Goal: Task Accomplishment & Management: Manage account settings

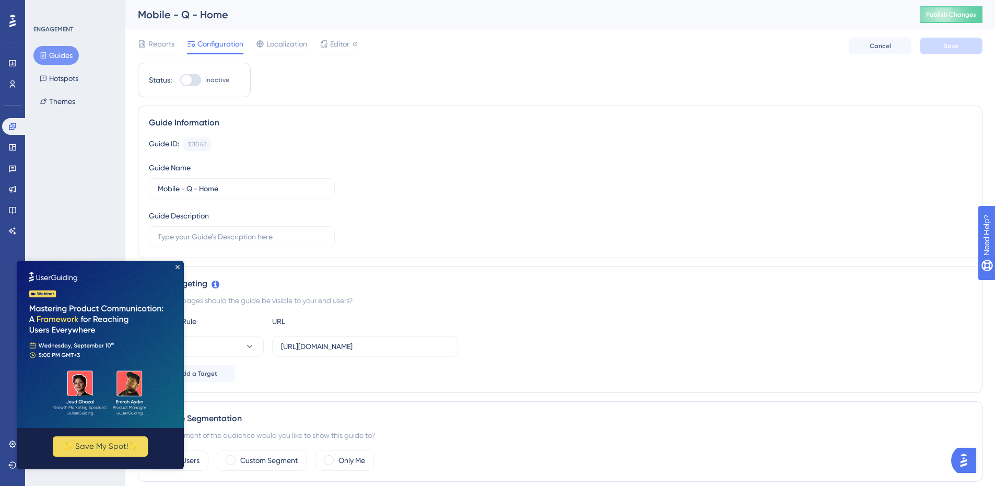
click at [176, 264] on img at bounding box center [100, 344] width 167 height 167
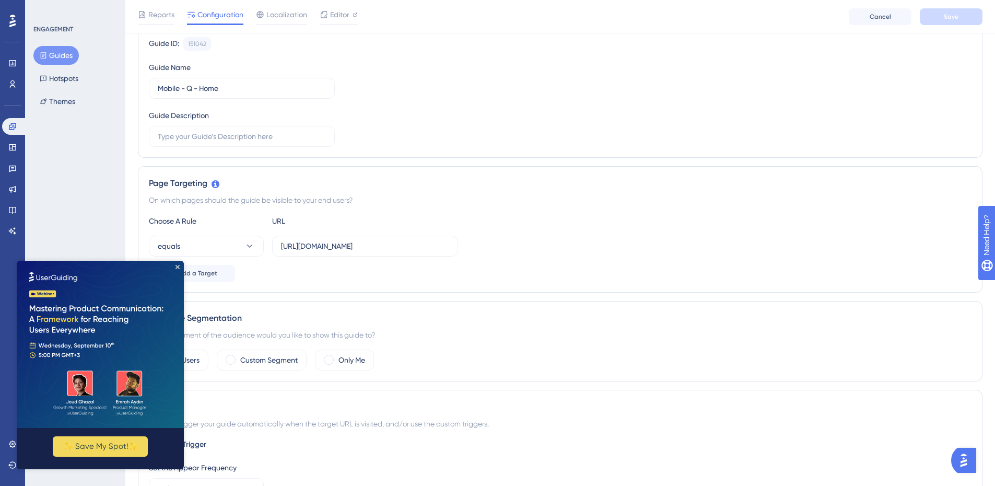
scroll to position [261, 0]
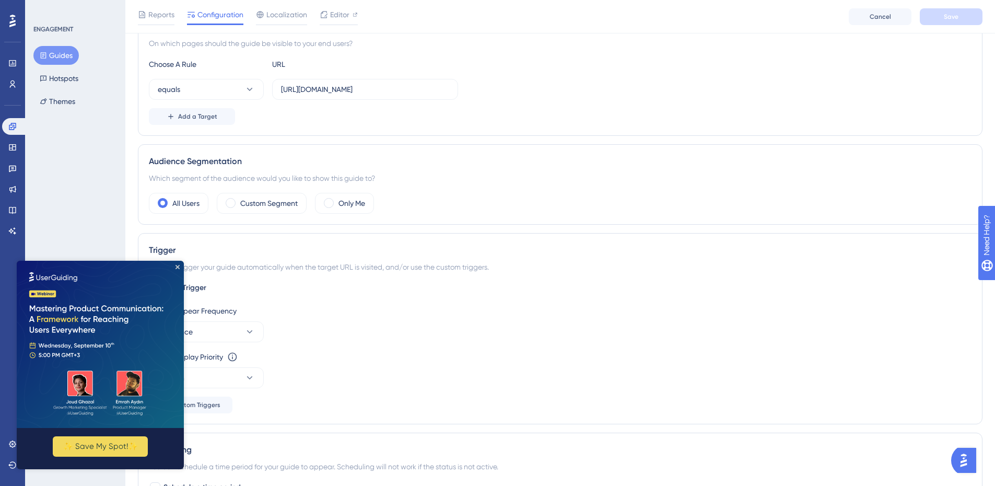
click at [181, 265] on img at bounding box center [100, 344] width 167 height 167
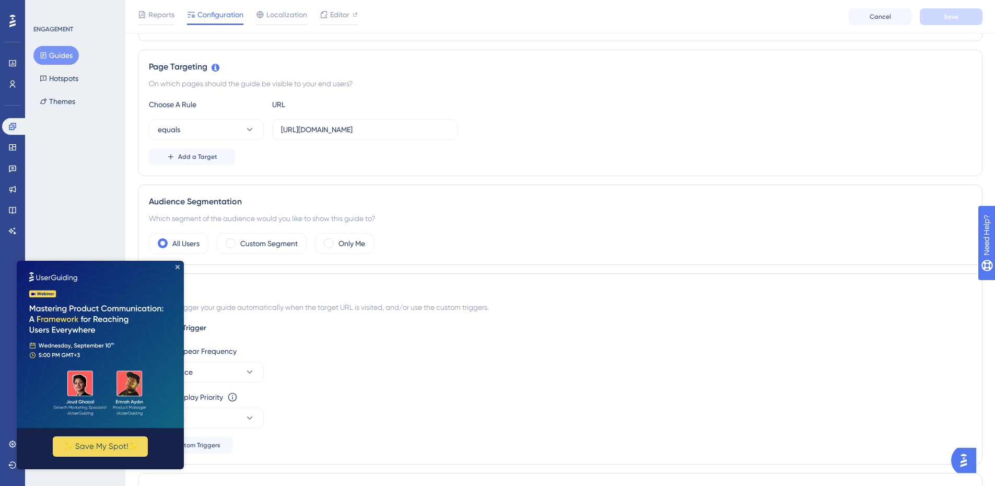
scroll to position [209, 0]
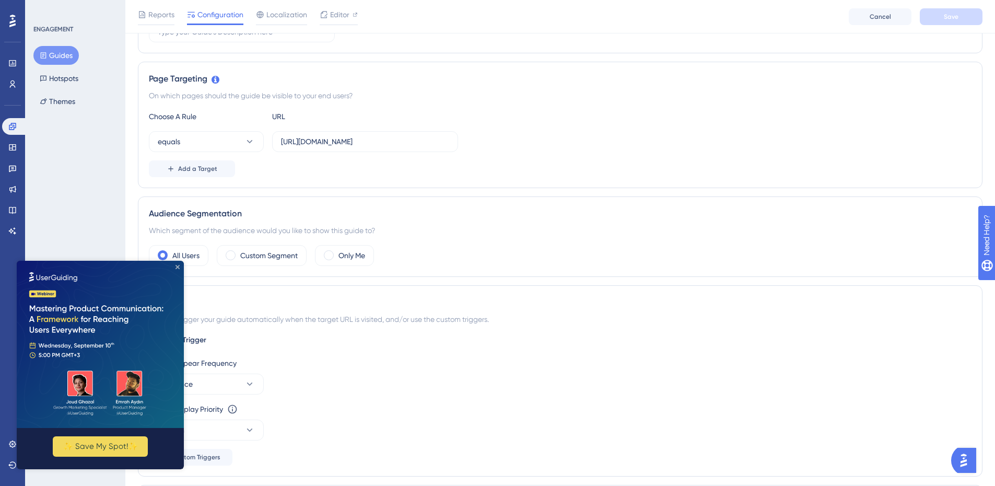
click at [177, 267] on icon "Close Preview" at bounding box center [177, 267] width 4 height 4
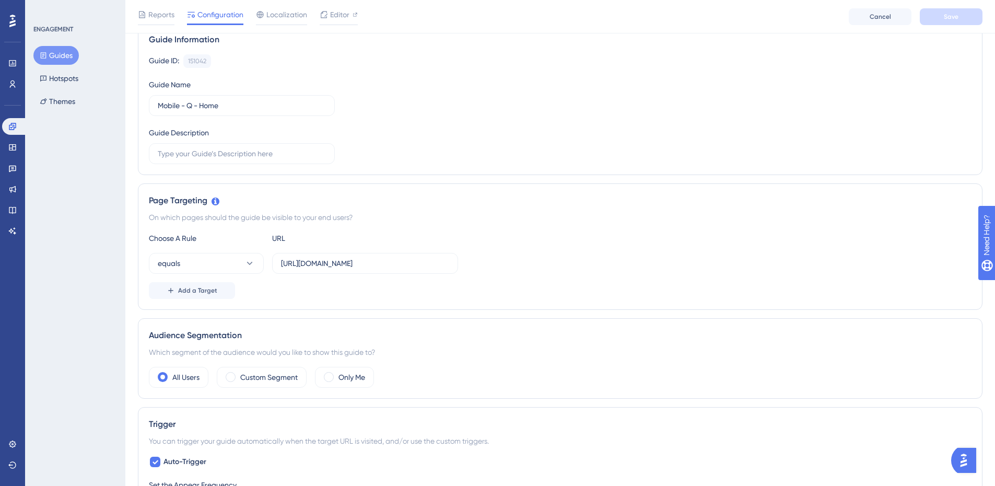
scroll to position [0, 0]
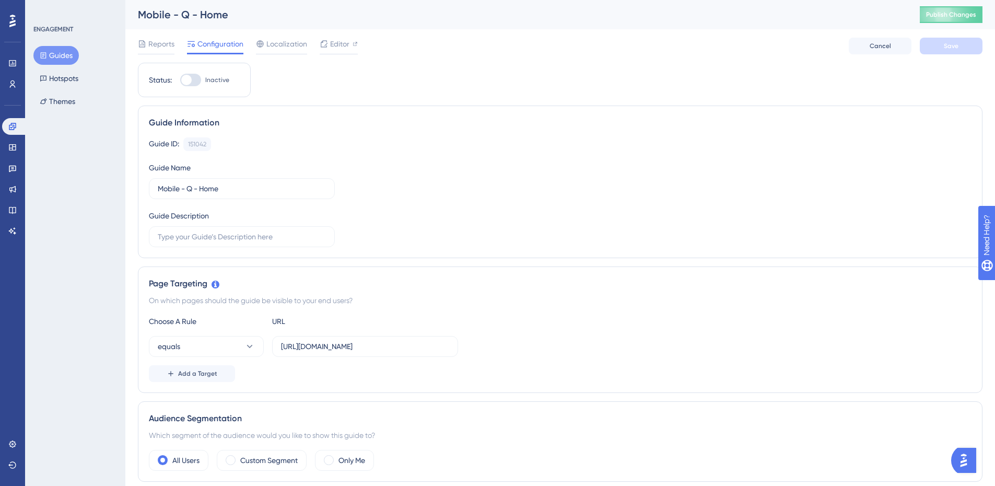
click at [66, 55] on button "Guides" at bounding box center [55, 55] width 45 height 19
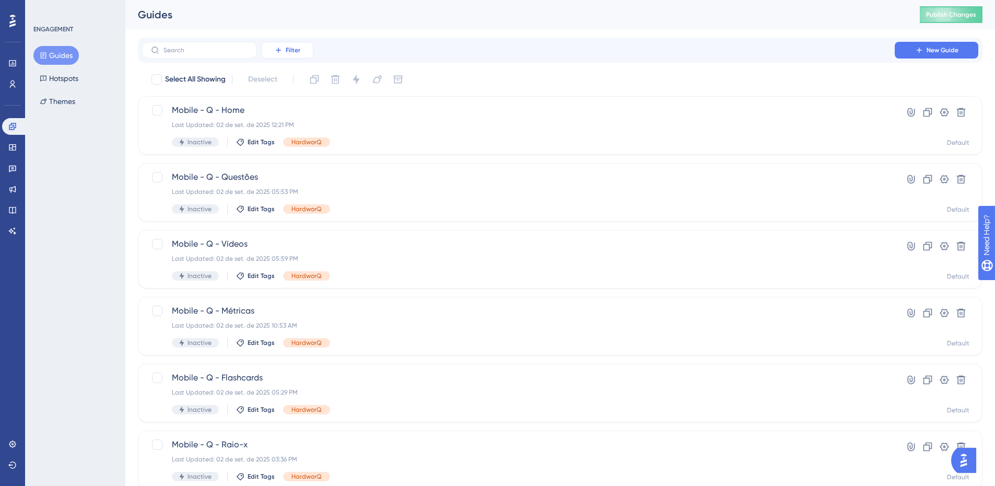
click at [297, 45] on button "Filter" at bounding box center [287, 50] width 52 height 17
click at [291, 75] on span "Tags" at bounding box center [284, 80] width 16 height 13
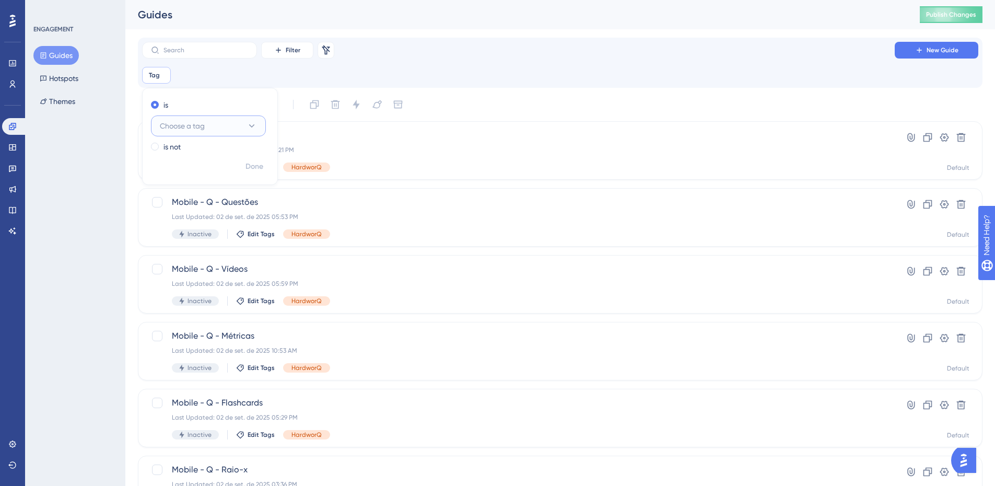
click at [188, 128] on span "Choose a tag" at bounding box center [182, 126] width 45 height 13
click at [197, 295] on span "HardworQ" at bounding box center [183, 294] width 35 height 13
click at [255, 167] on span "Done" at bounding box center [254, 166] width 18 height 13
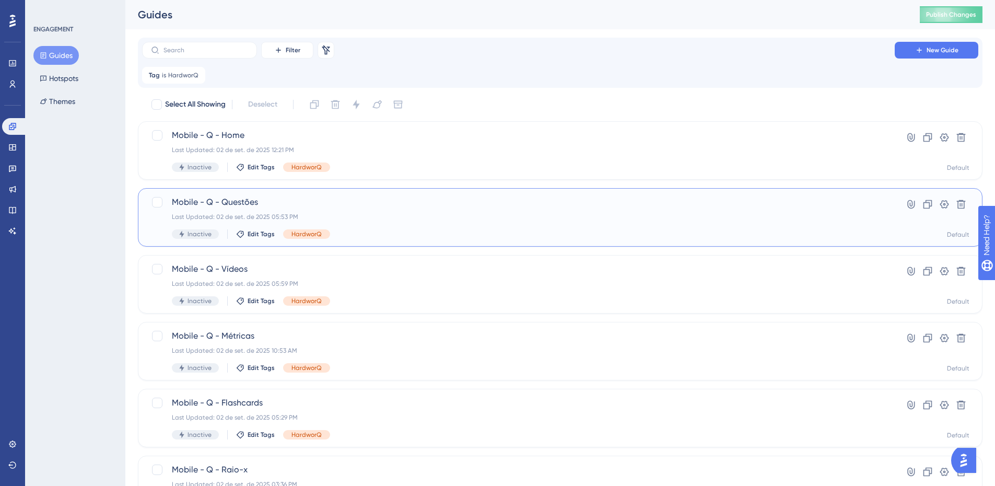
click at [291, 205] on span "Mobile - Q - Questões" at bounding box center [518, 202] width 693 height 13
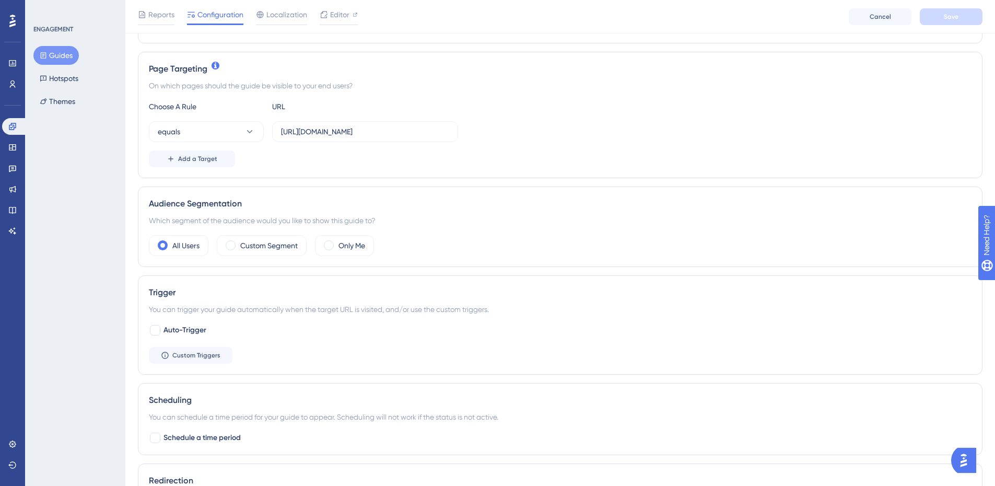
scroll to position [313, 0]
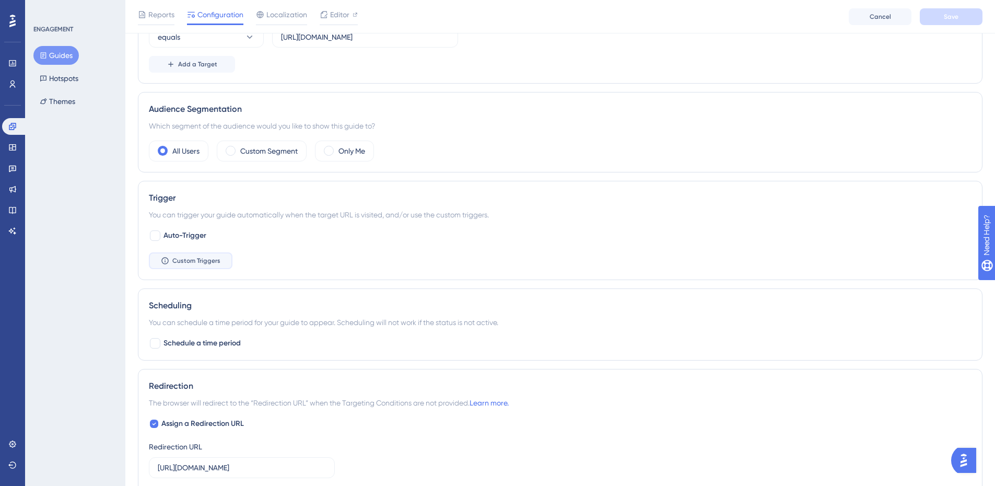
click at [196, 254] on button "Custom Triggers" at bounding box center [191, 260] width 84 height 17
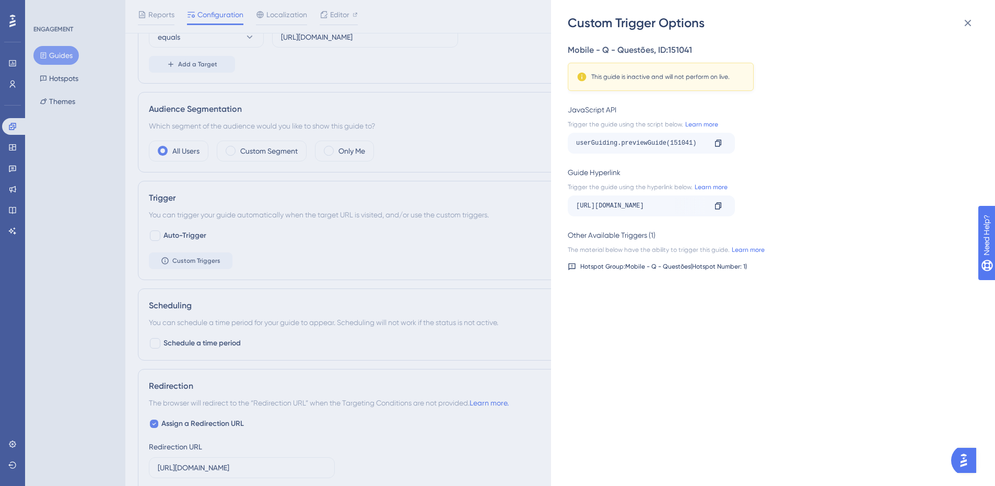
click at [467, 246] on div "Custom Trigger Options Mobile - Q - Questões , ID: 151041 This guide is inactiv…" at bounding box center [497, 243] width 995 height 486
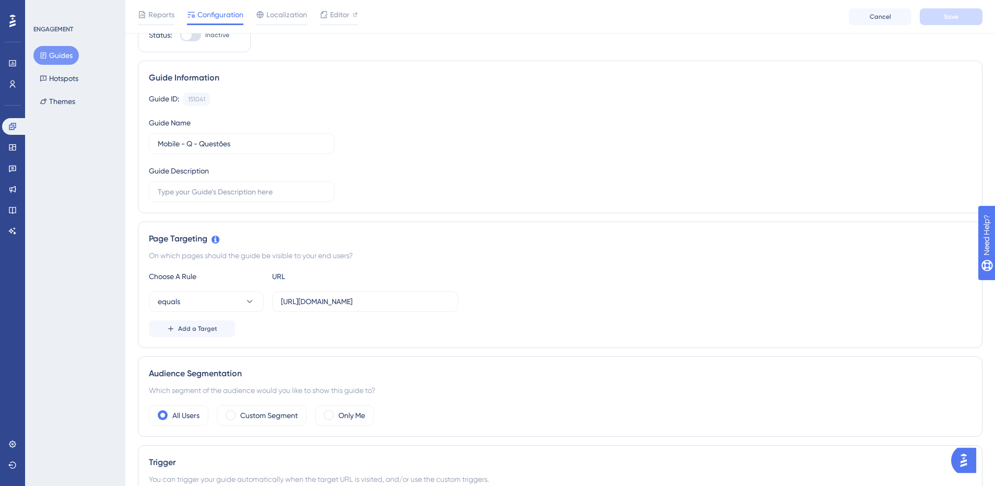
scroll to position [0, 0]
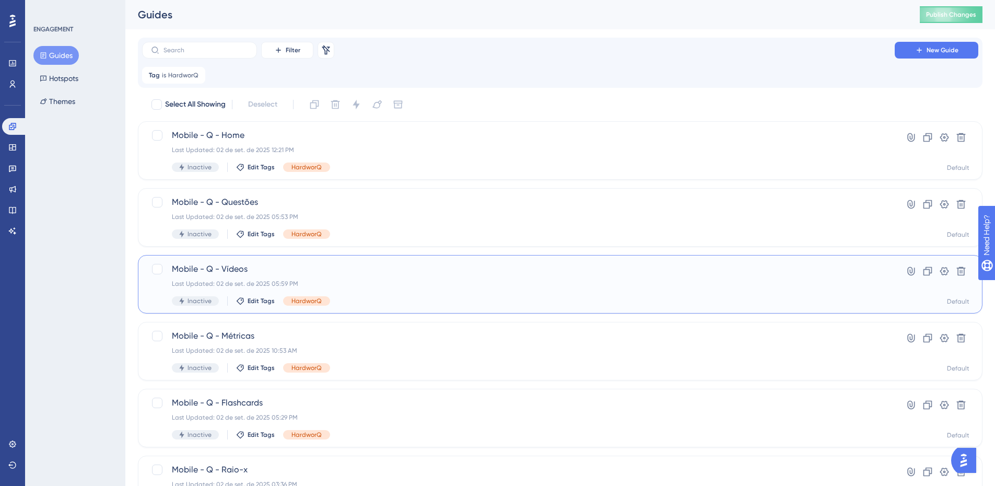
click at [324, 266] on span "Mobile - Q - Vídeos" at bounding box center [518, 269] width 693 height 13
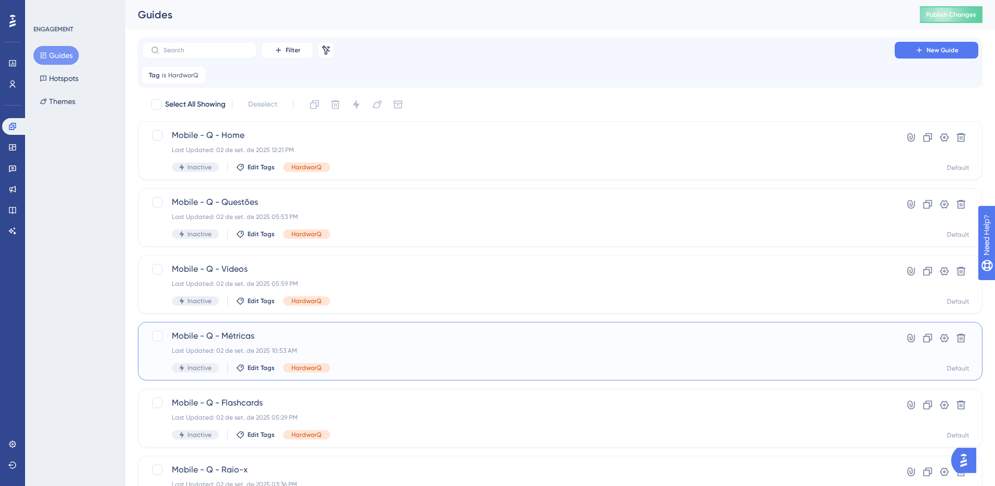
click at [321, 335] on span "Mobile - Q - Métricas" at bounding box center [518, 335] width 693 height 13
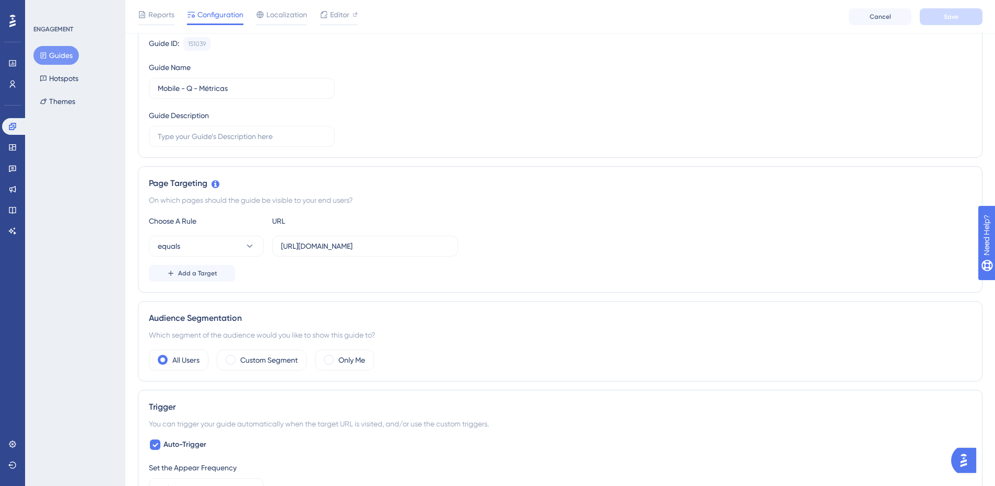
scroll to position [261, 0]
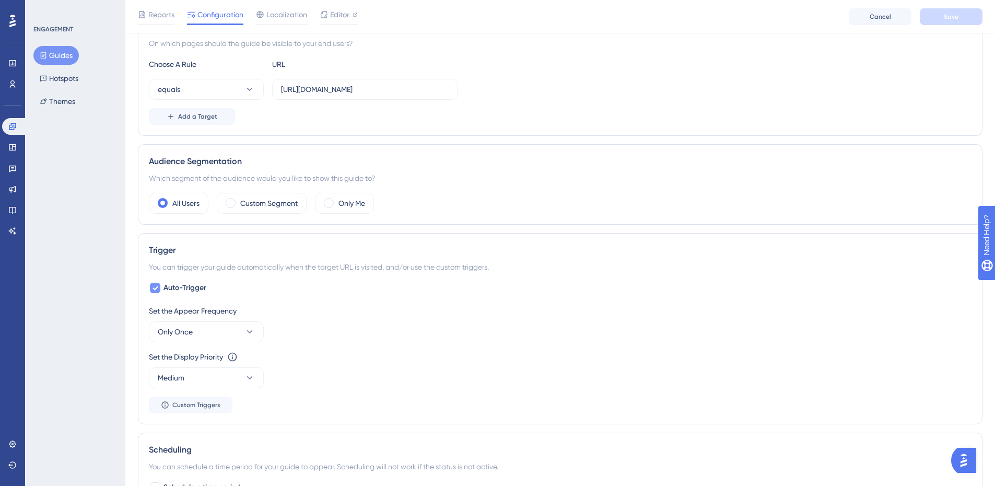
click at [156, 288] on icon at bounding box center [155, 288] width 6 height 8
checkbox input "false"
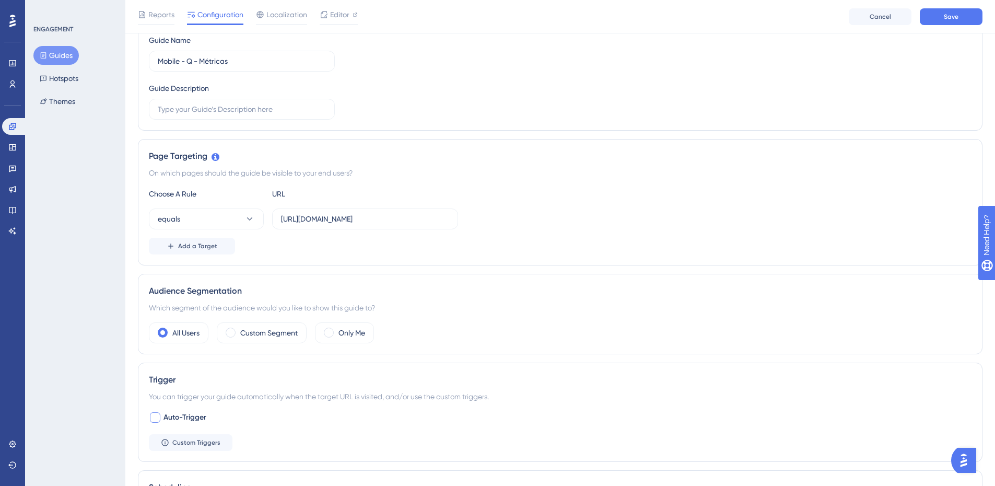
scroll to position [313, 0]
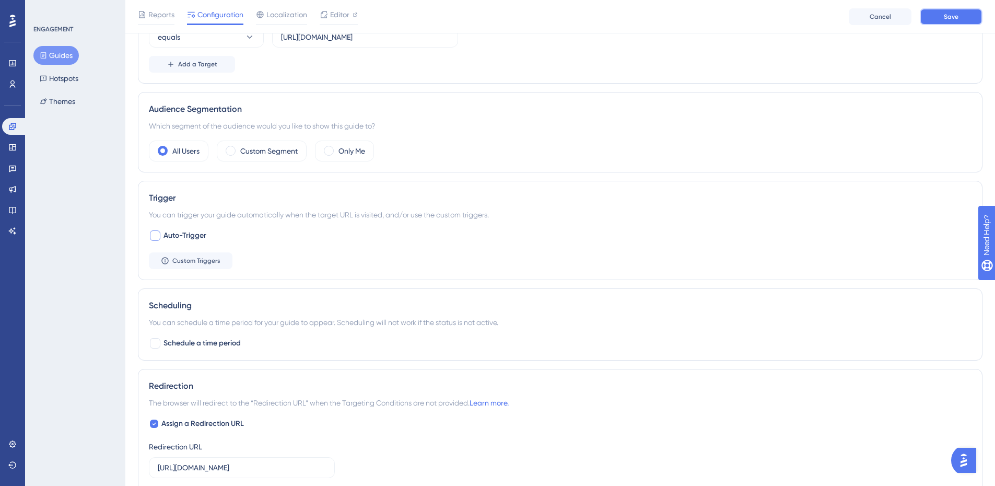
click at [958, 20] on button "Save" at bounding box center [951, 16] width 63 height 17
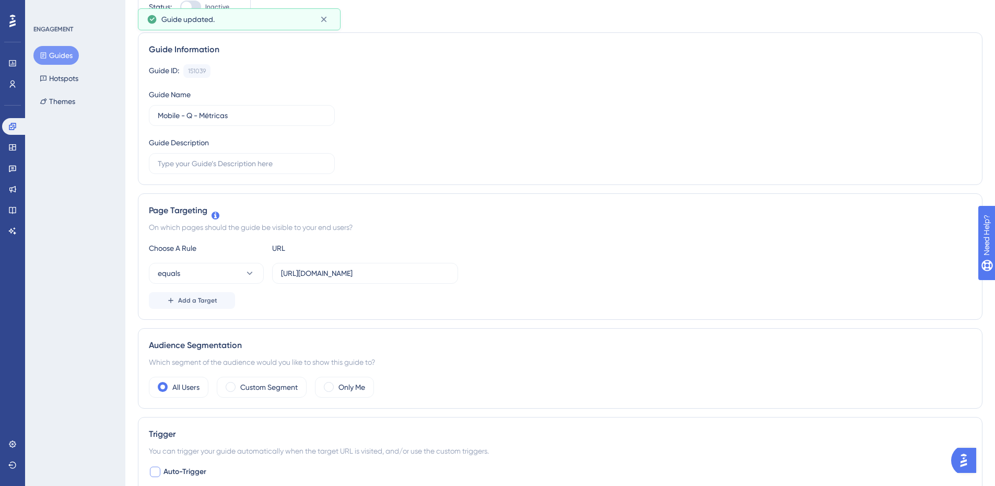
scroll to position [0, 0]
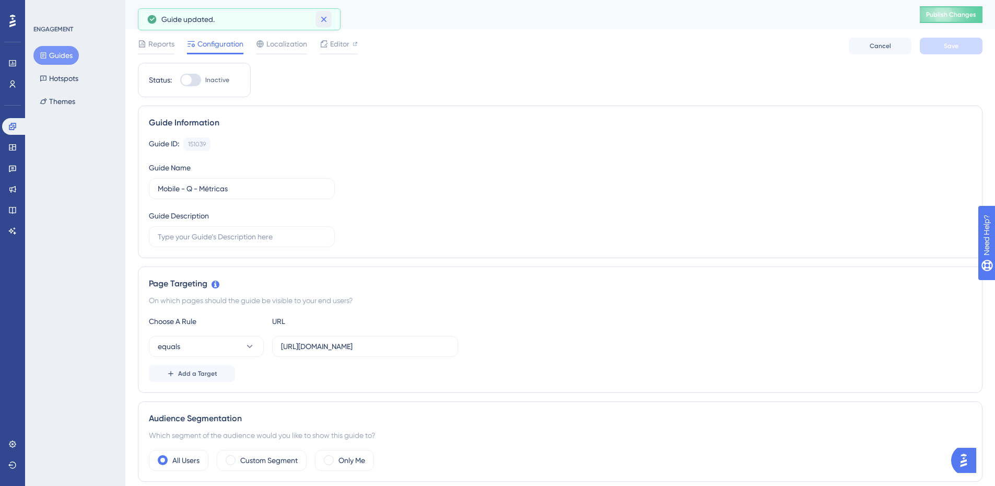
click at [326, 17] on icon at bounding box center [324, 20] width 6 height 6
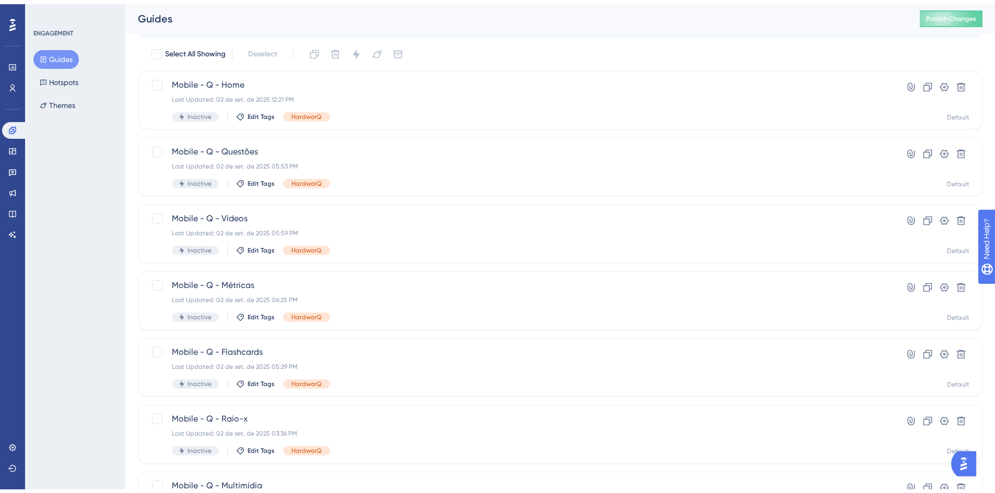
scroll to position [104, 0]
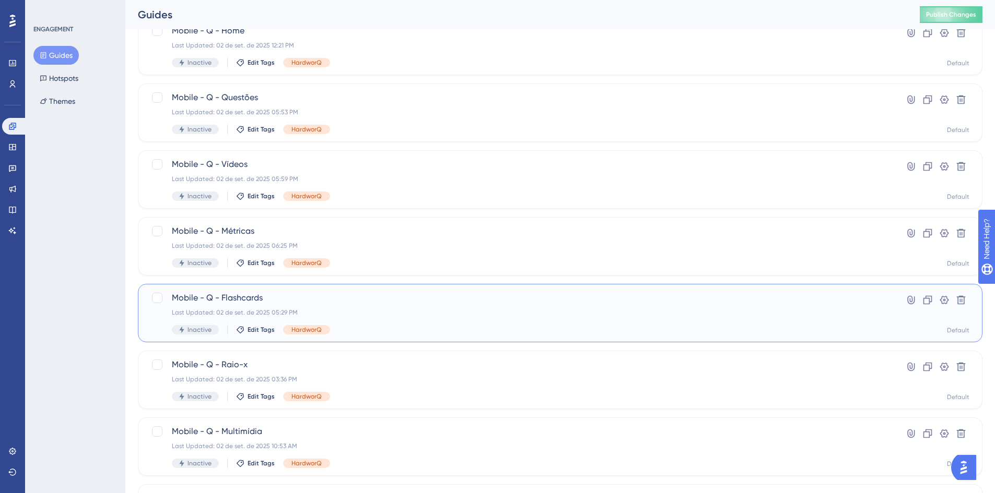
click at [341, 297] on span "Mobile - Q - Flashcards" at bounding box center [518, 298] width 693 height 13
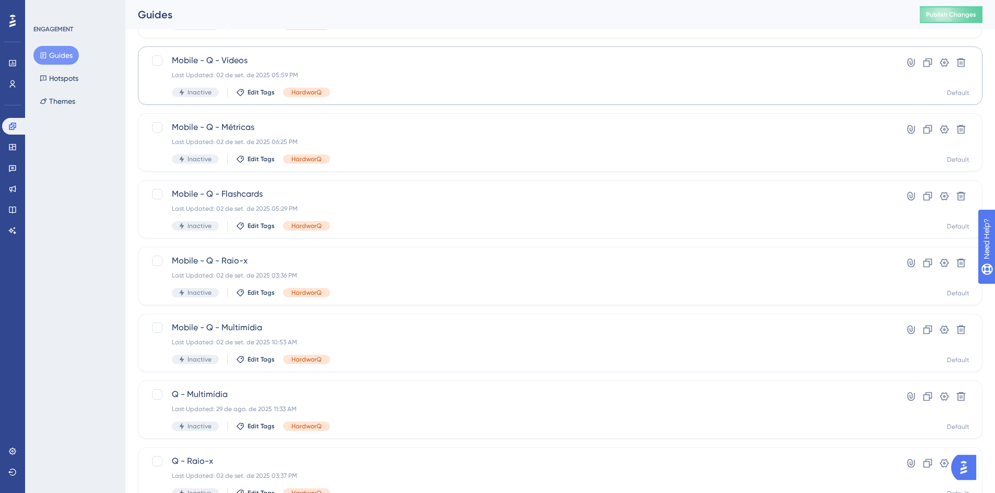
scroll to position [209, 0]
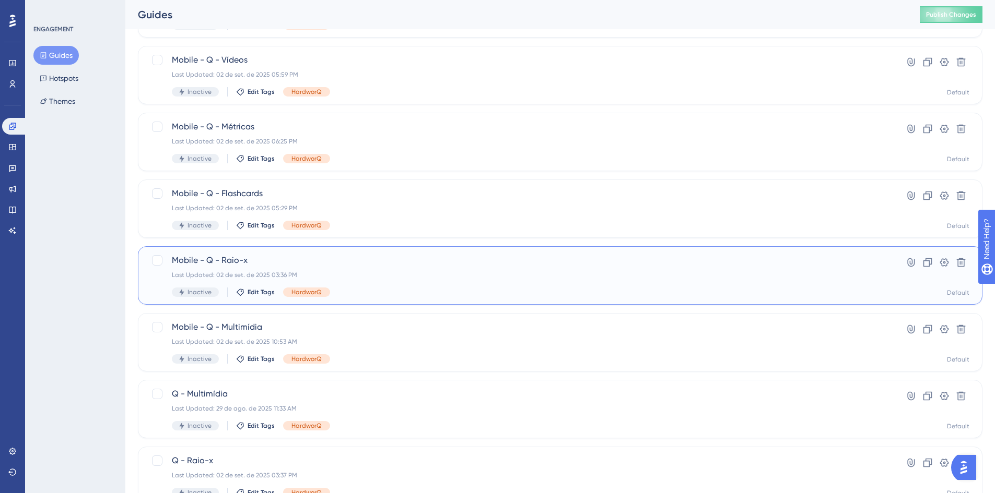
click at [392, 265] on span "Mobile - Q - Raio-x" at bounding box center [518, 260] width 693 height 13
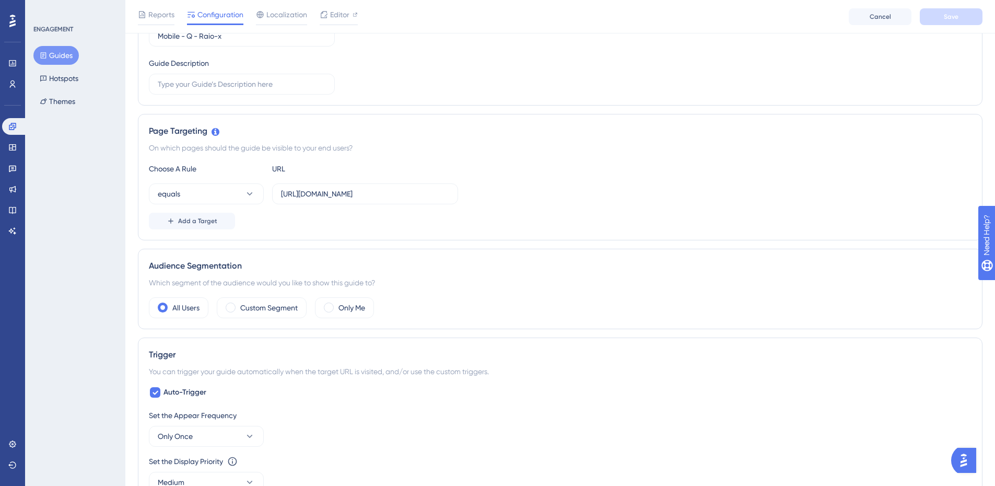
scroll to position [209, 0]
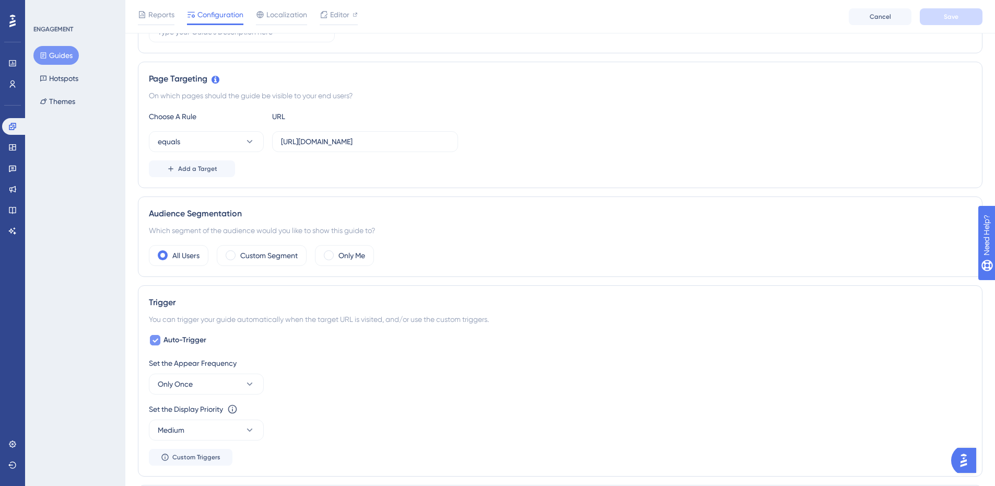
click at [155, 343] on icon at bounding box center [155, 340] width 6 height 8
checkbox input "false"
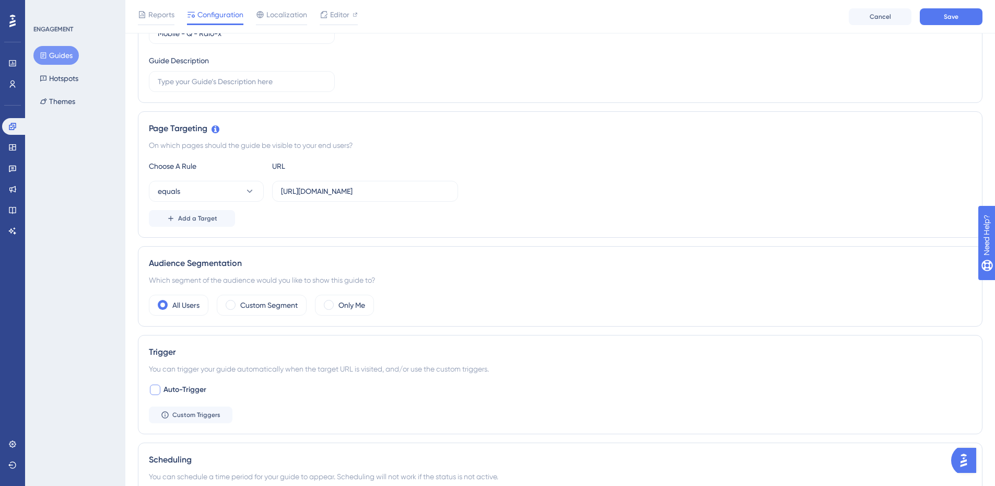
scroll to position [52, 0]
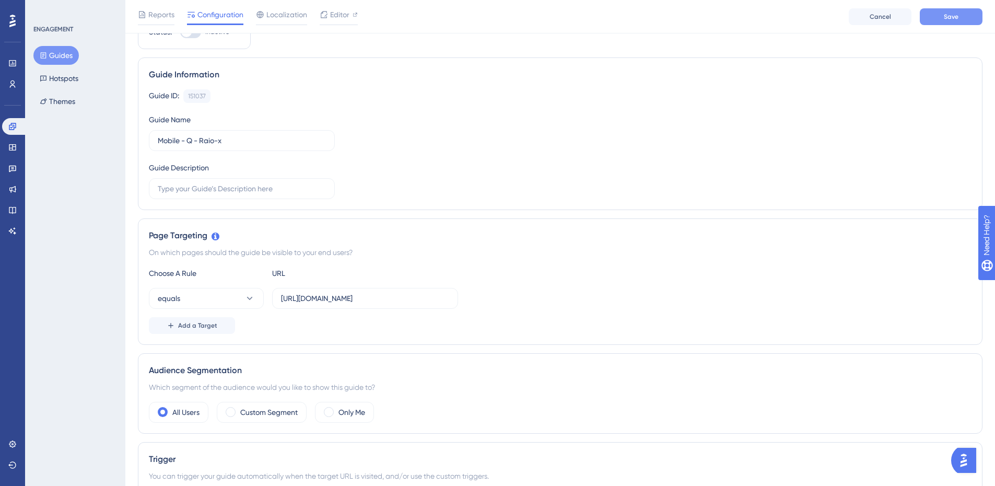
click at [947, 16] on span "Save" at bounding box center [951, 17] width 15 height 8
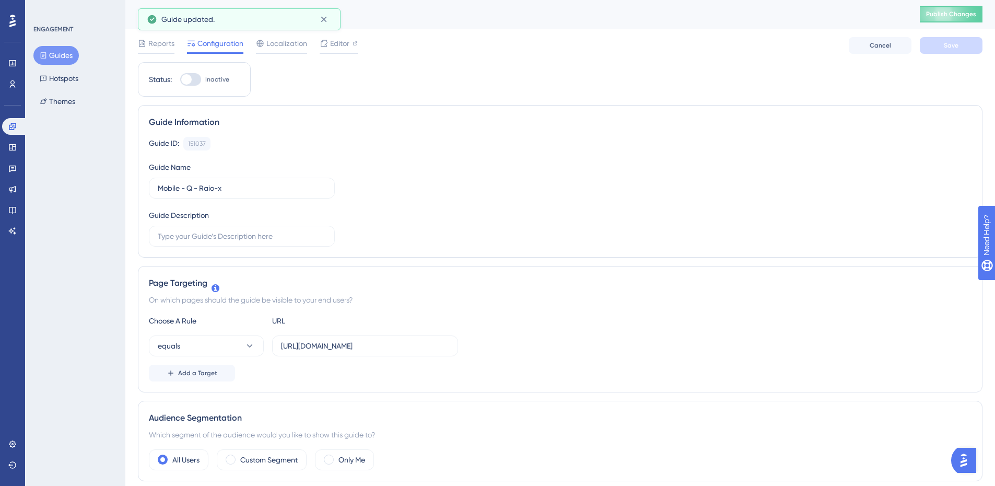
scroll to position [0, 0]
click at [330, 20] on button at bounding box center [323, 19] width 16 height 17
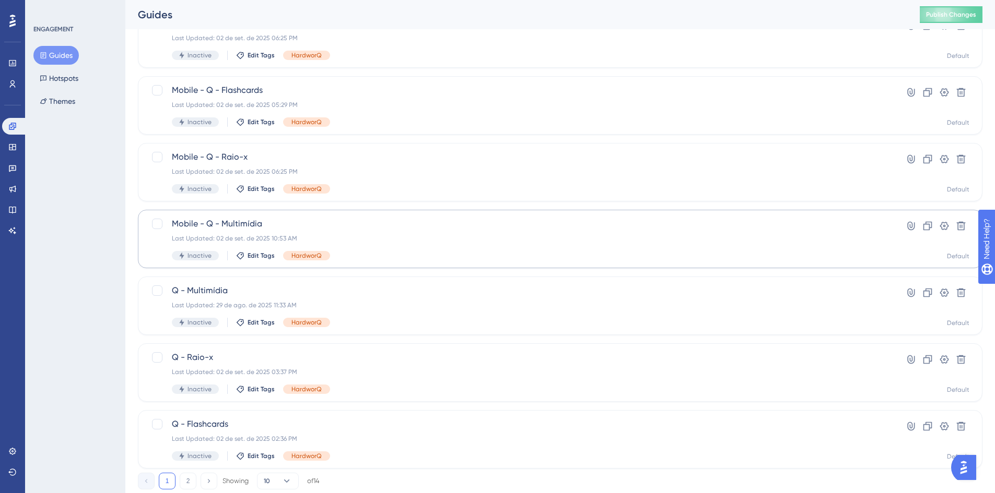
scroll to position [313, 0]
click at [362, 234] on div "Last Updated: 02 de set. de 2025 10:53 AM" at bounding box center [518, 237] width 693 height 8
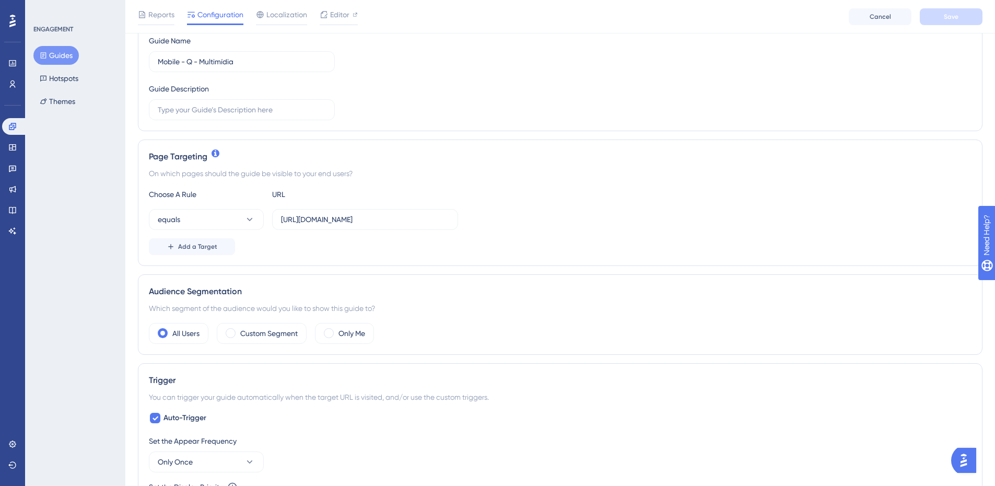
scroll to position [209, 0]
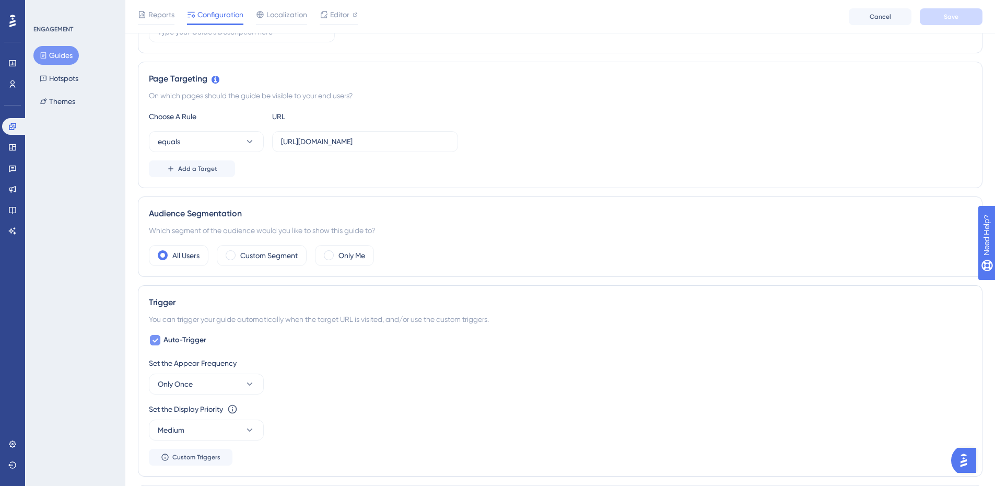
click at [152, 341] on icon at bounding box center [155, 340] width 6 height 8
checkbox input "false"
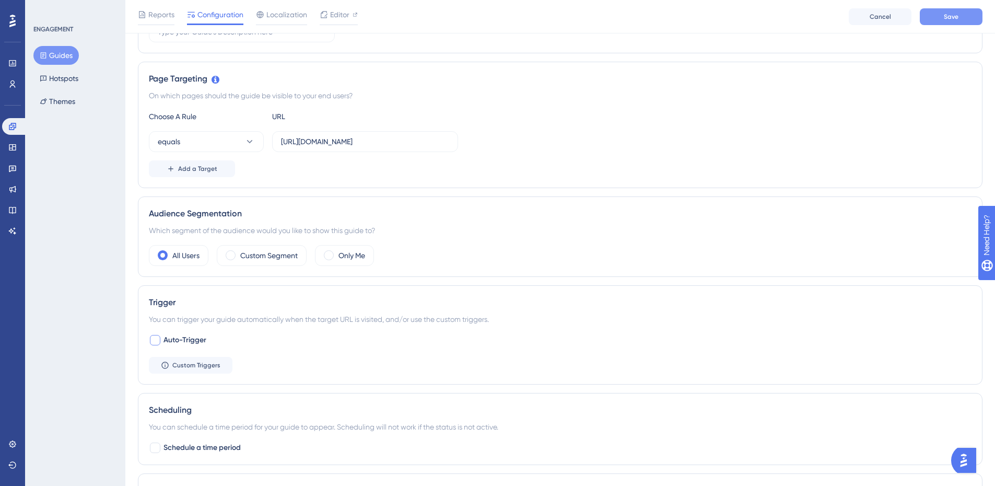
click at [943, 16] on button "Save" at bounding box center [951, 16] width 63 height 17
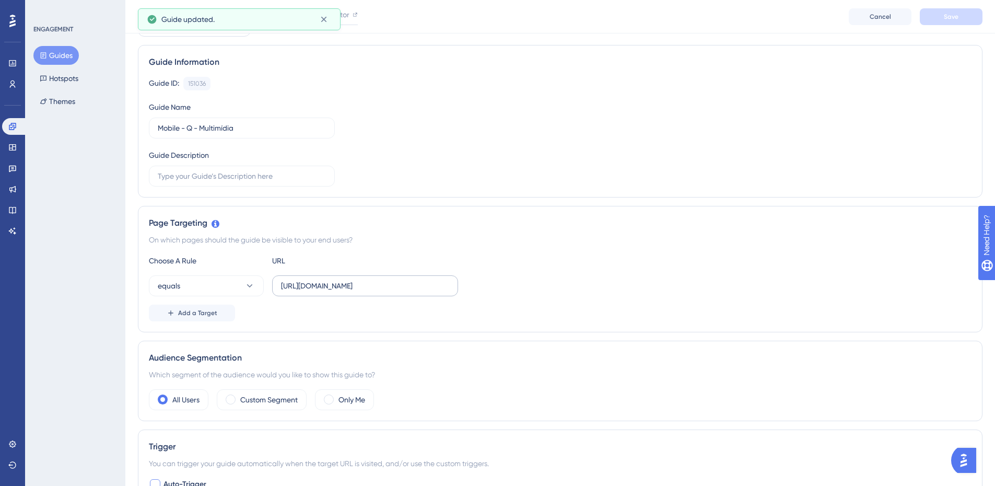
scroll to position [0, 0]
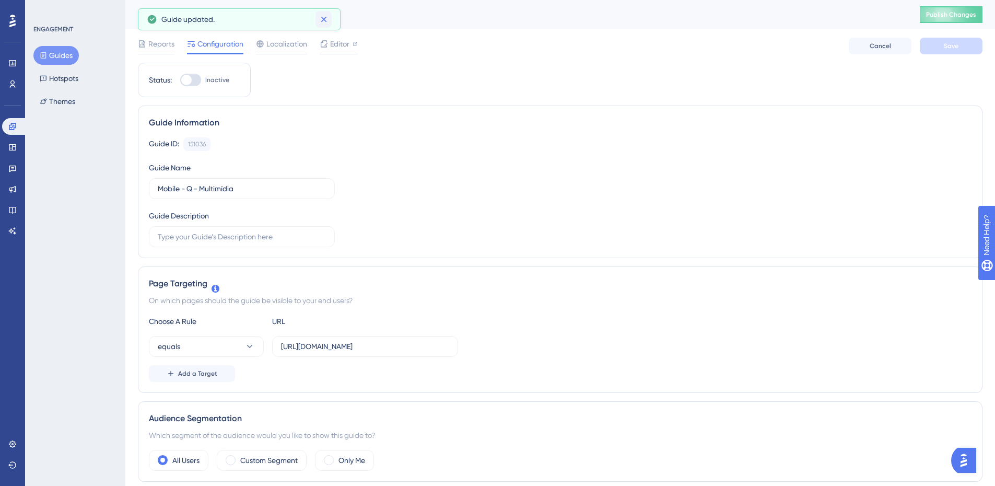
click at [322, 21] on icon at bounding box center [324, 19] width 10 height 10
click at [77, 74] on button "Hotspots" at bounding box center [58, 78] width 51 height 19
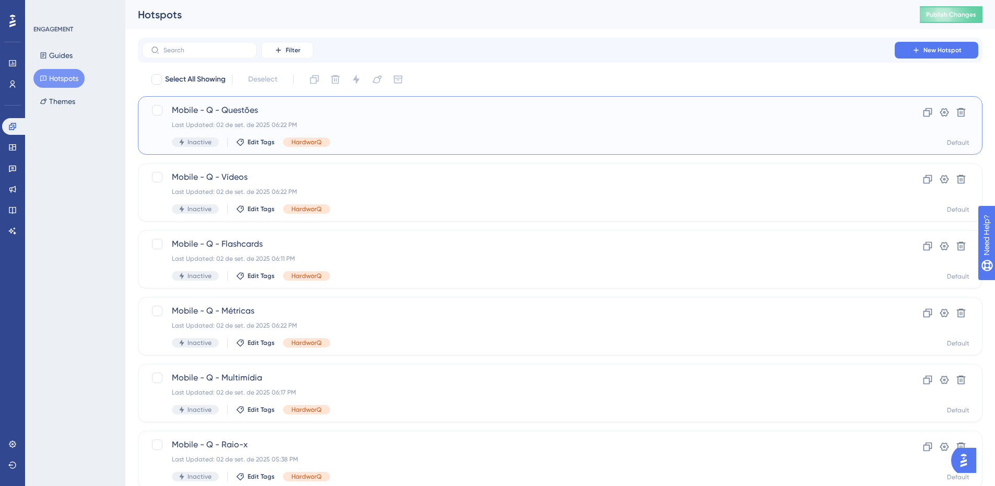
click at [414, 116] on span "Mobile - Q - Questões" at bounding box center [518, 110] width 693 height 13
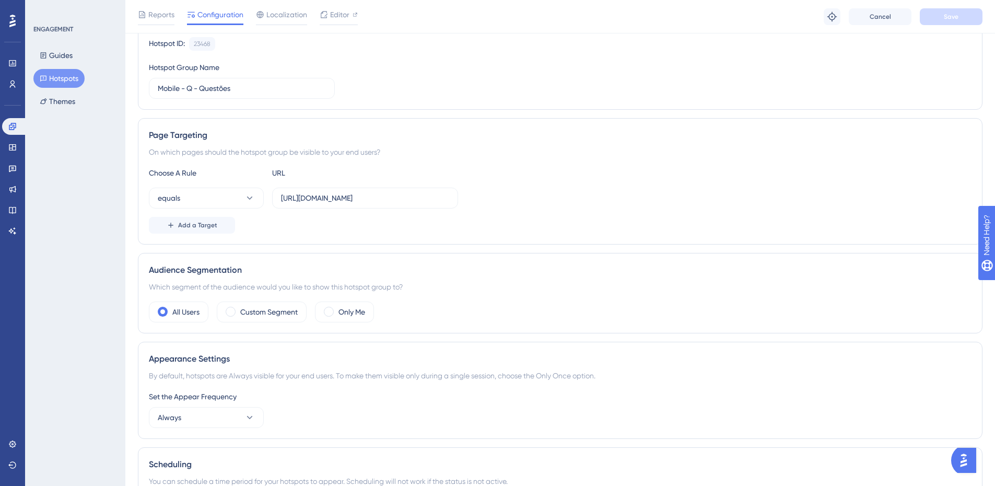
scroll to position [209, 0]
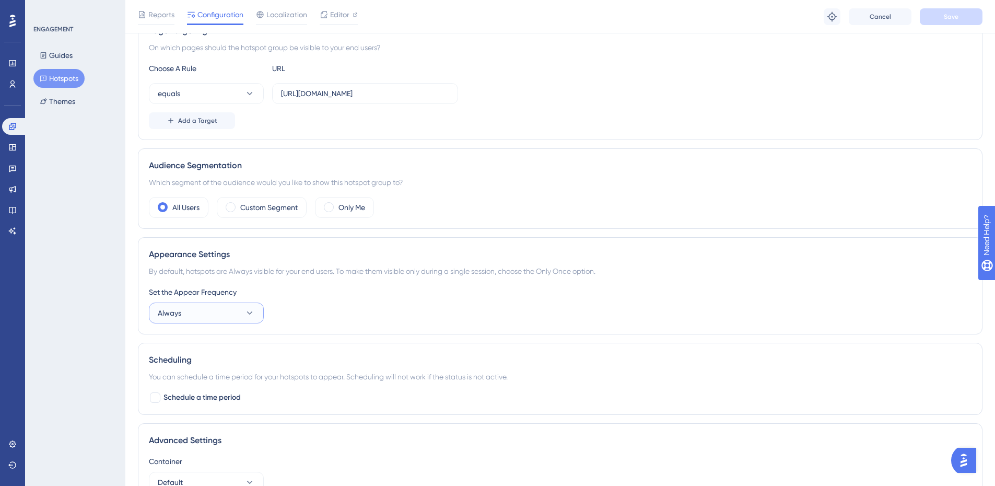
click at [211, 314] on button "Always" at bounding box center [206, 312] width 115 height 21
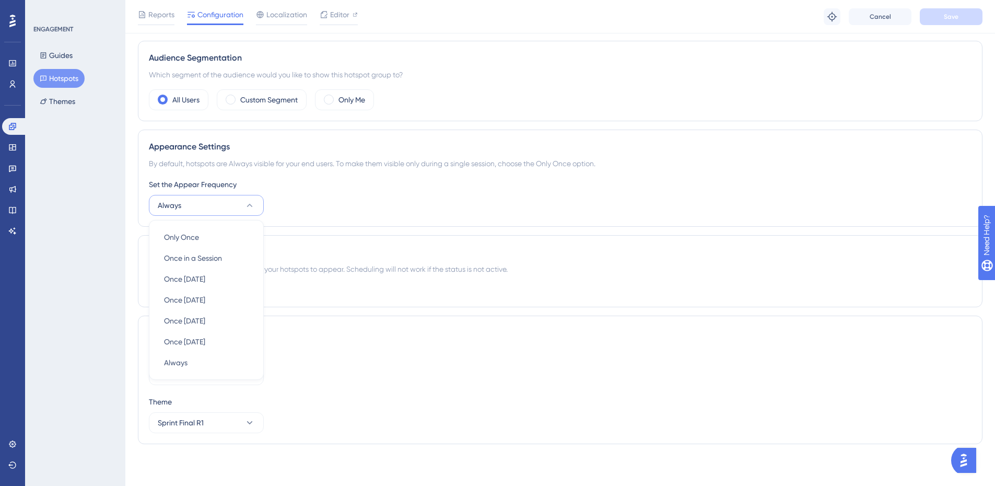
click at [632, 192] on div "Set the Appear Frequency Always Only Once Only Once Once in a Session Once in a…" at bounding box center [560, 197] width 822 height 38
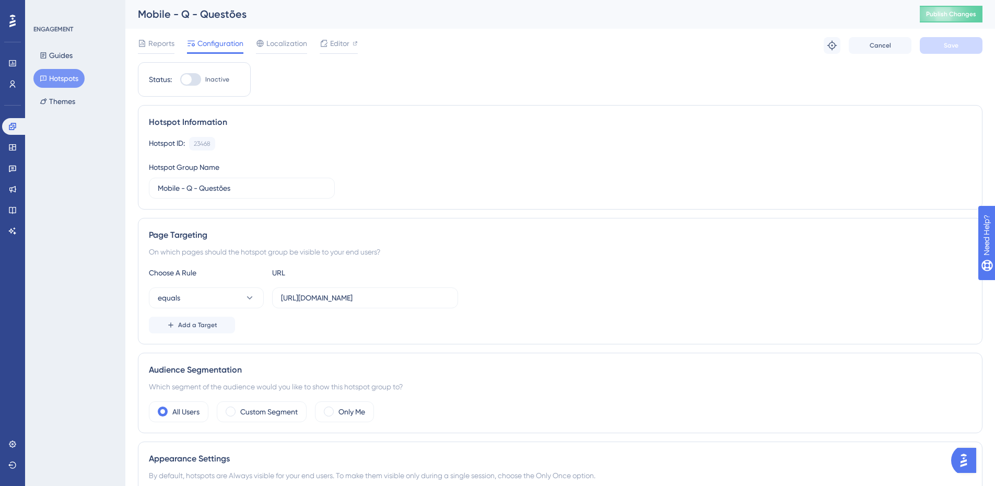
scroll to position [0, 0]
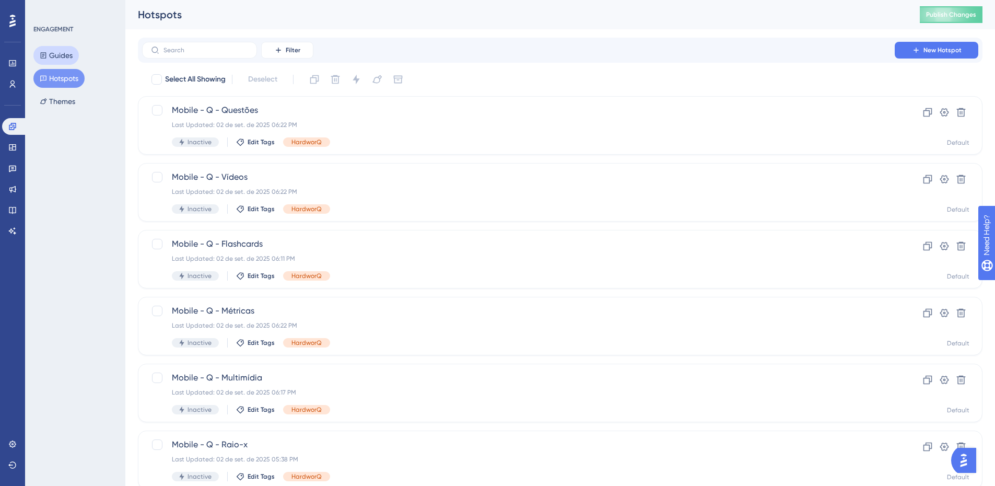
click at [66, 55] on button "Guides" at bounding box center [55, 55] width 45 height 19
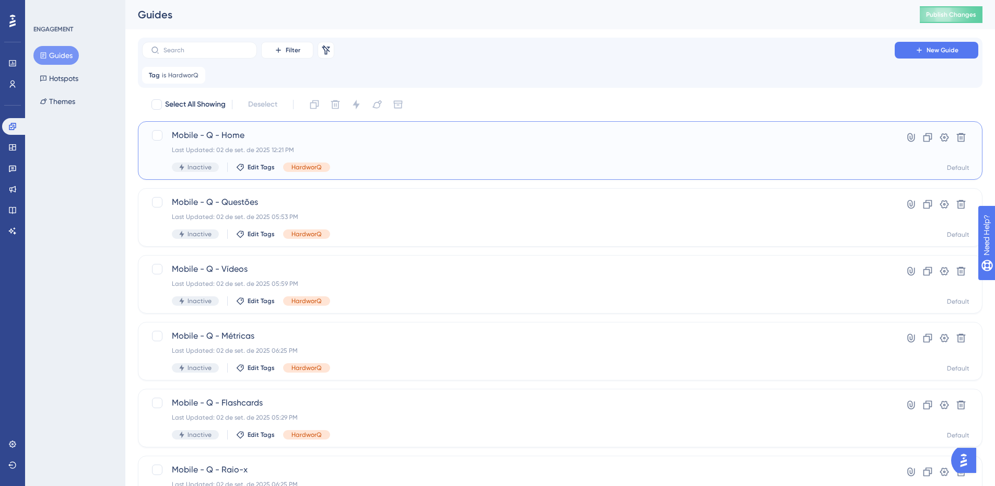
click at [818, 152] on div "Last Updated: 02 de set. de 2025 12:21 PM" at bounding box center [518, 150] width 693 height 8
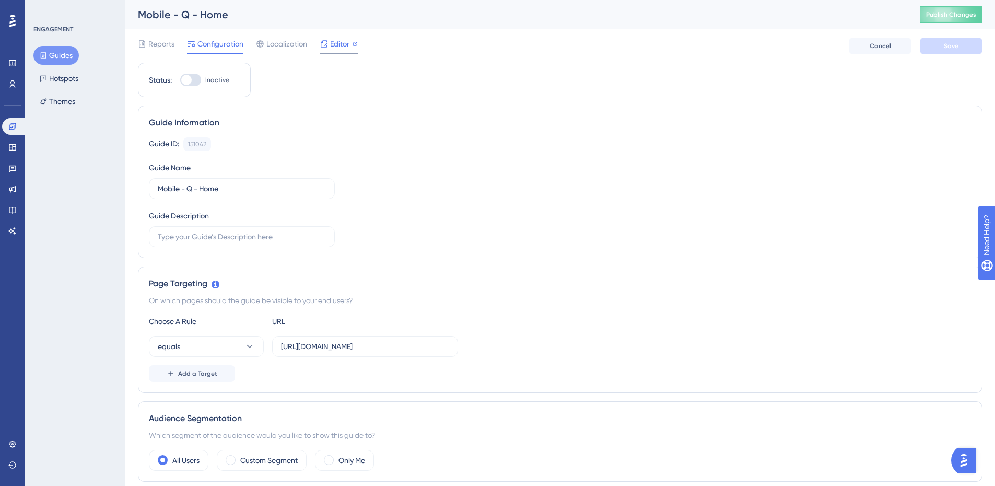
click at [322, 51] on div "Editor" at bounding box center [339, 46] width 38 height 17
